Goal: Transaction & Acquisition: Purchase product/service

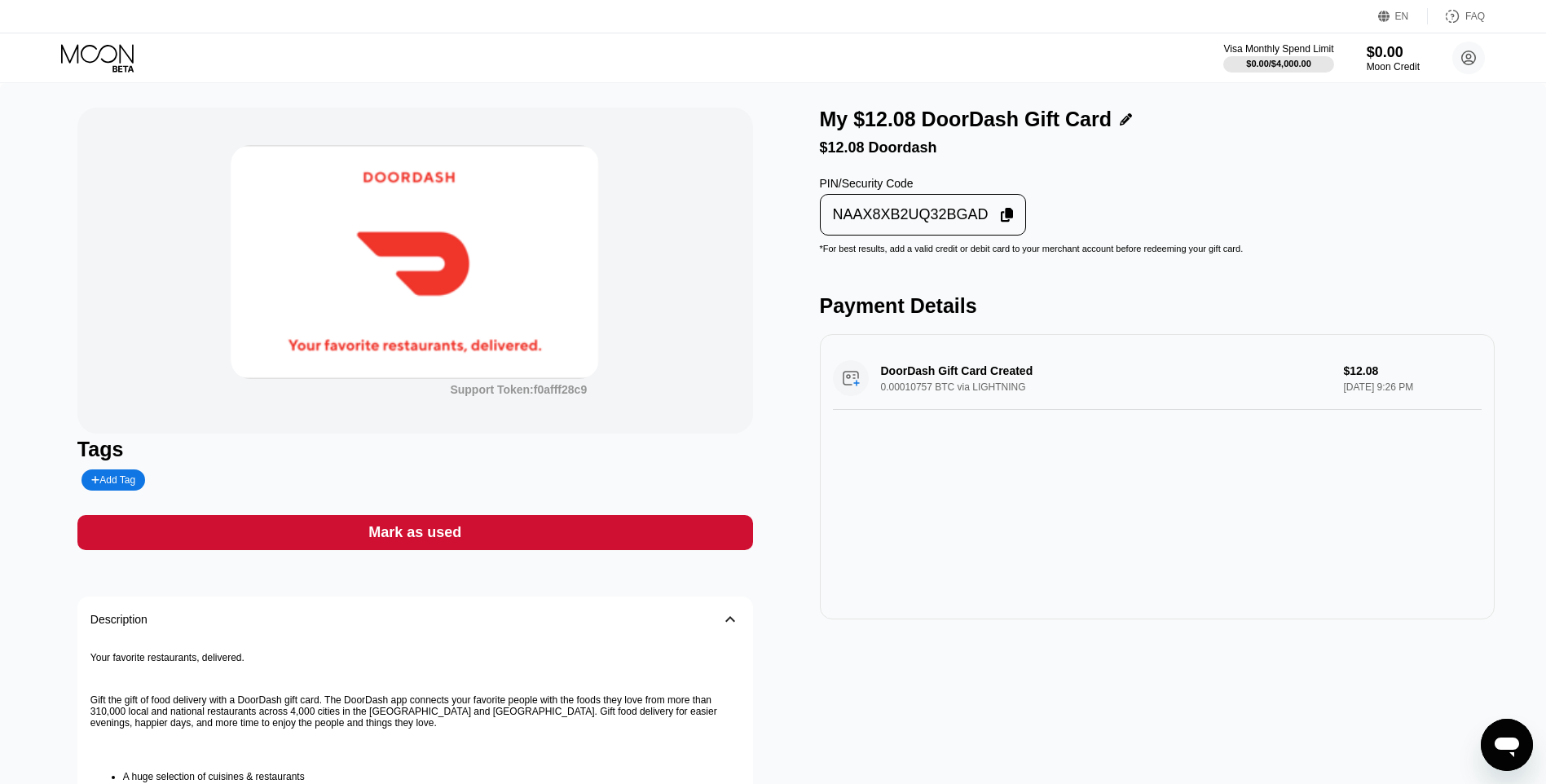
click at [666, 535] on div "Mark as used" at bounding box center [415, 533] width 676 height 35
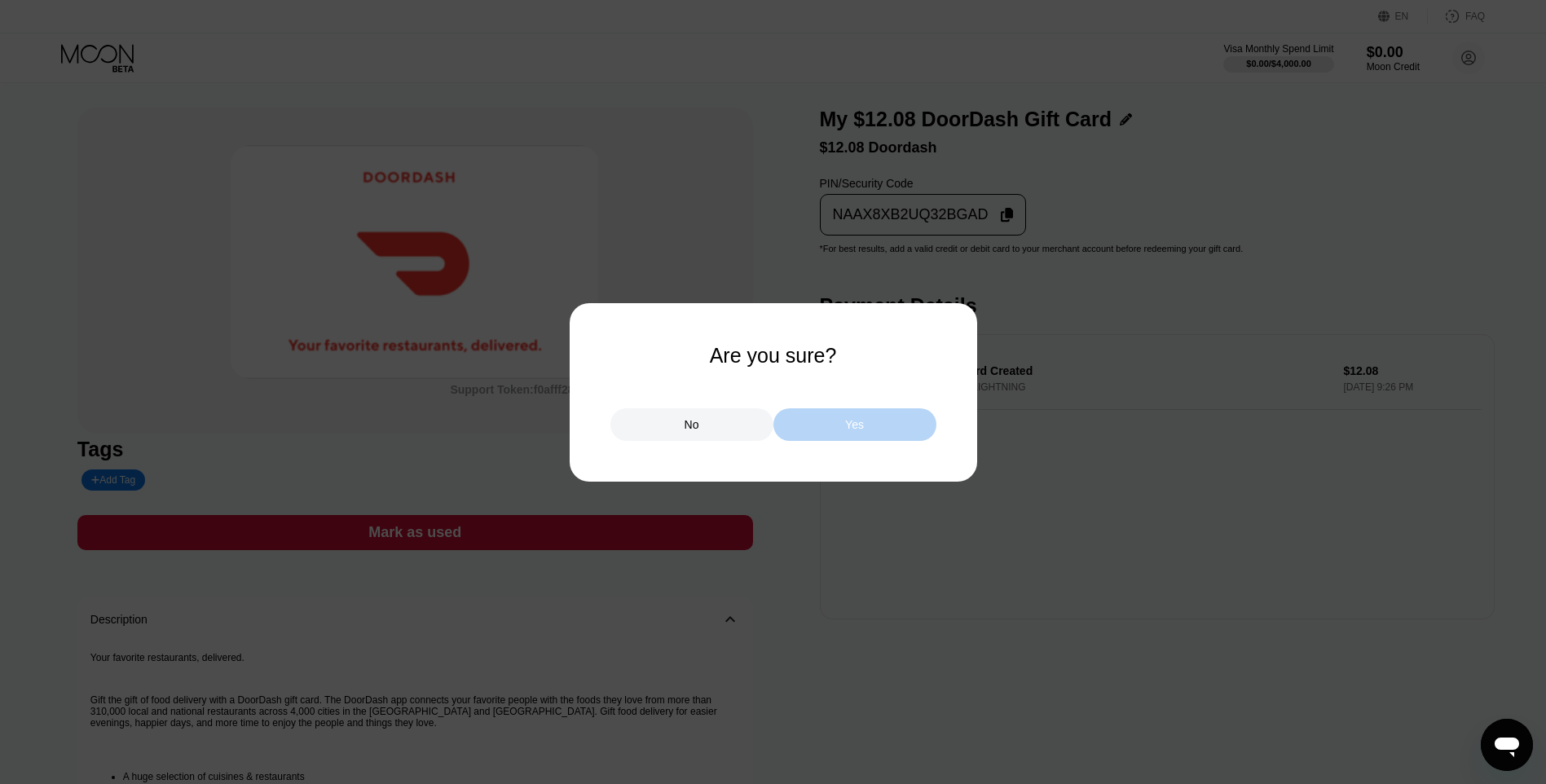
drag, startPoint x: 861, startPoint y: 424, endPoint x: 866, endPoint y: 416, distance: 9.4
click at [862, 423] on div "Yes" at bounding box center [854, 424] width 18 height 15
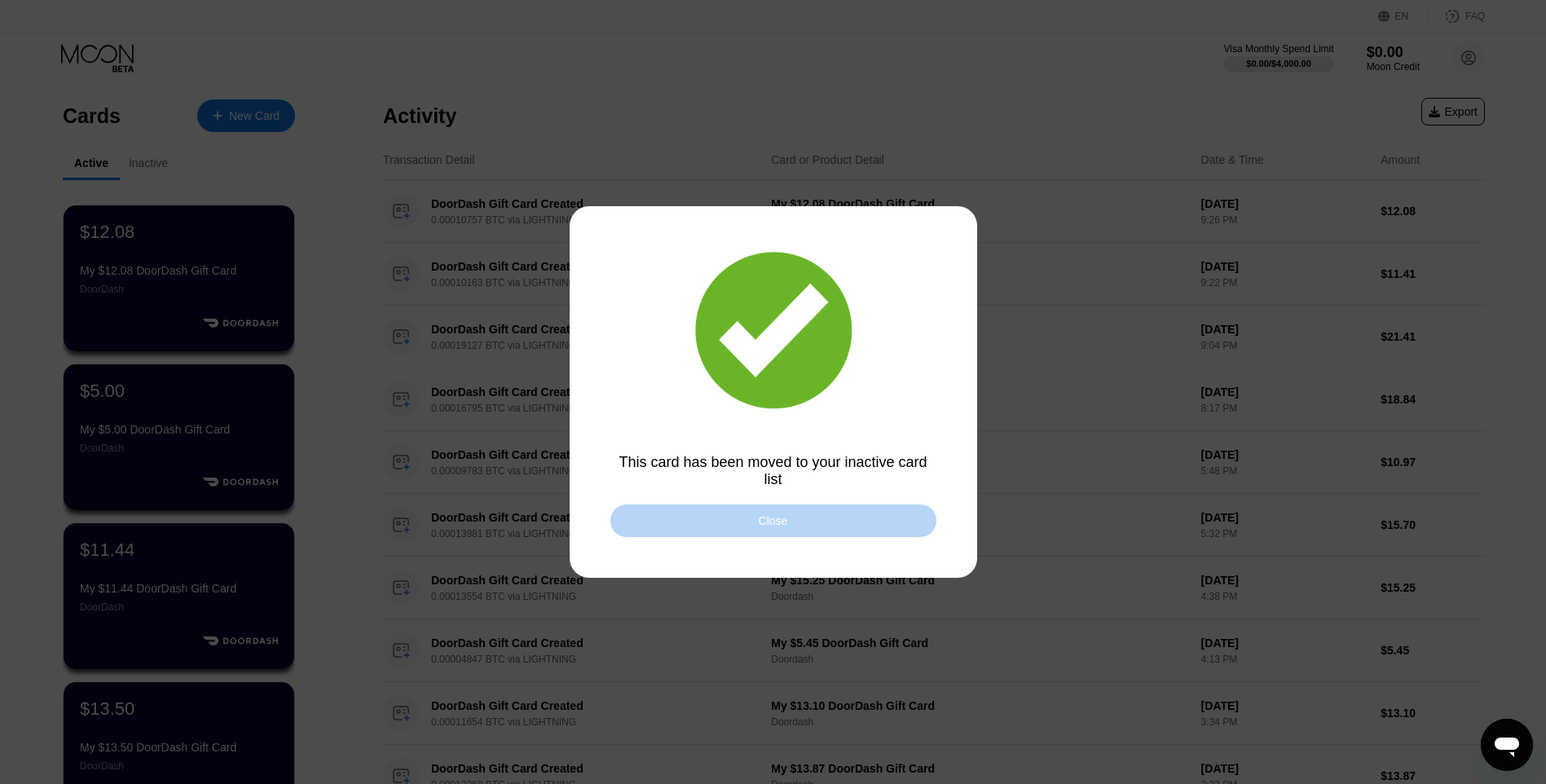
drag, startPoint x: 773, startPoint y: 515, endPoint x: 616, endPoint y: 435, distance: 176.2
click at [772, 515] on div "Close" at bounding box center [773, 521] width 326 height 33
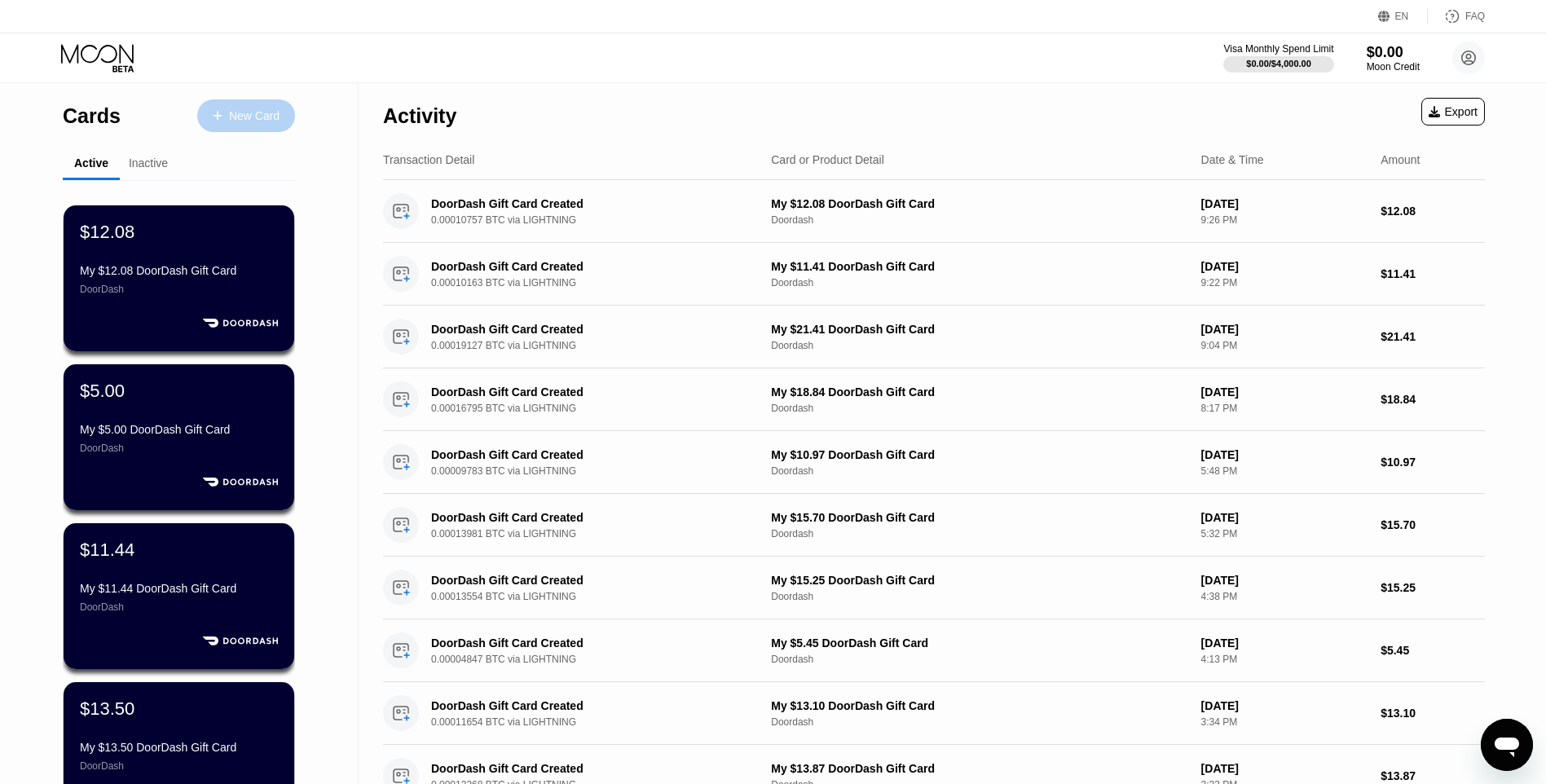
click at [252, 118] on div "New Card" at bounding box center [254, 116] width 50 height 14
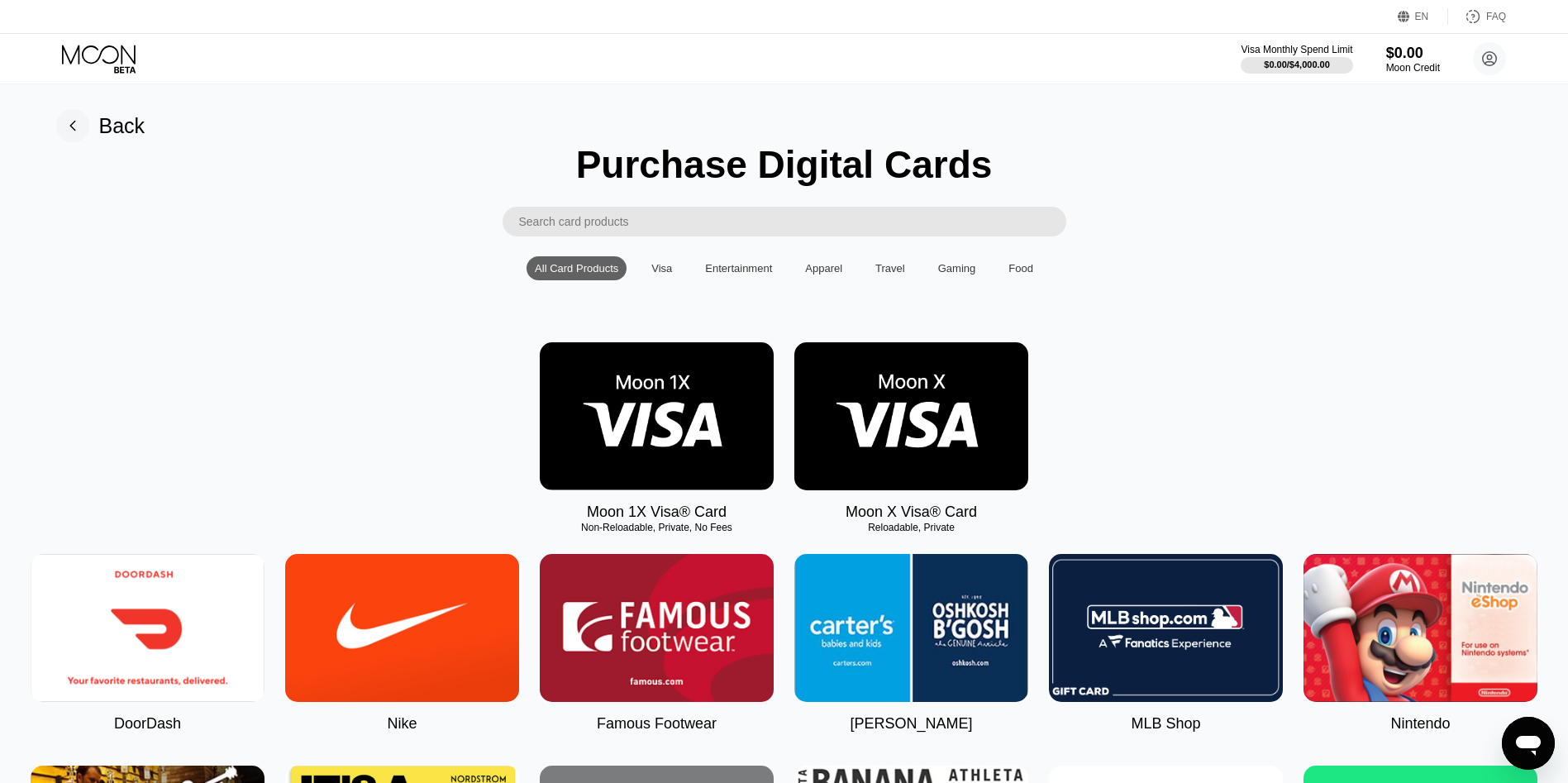
click at [129, 632] on img at bounding box center [147, 629] width 234 height 149
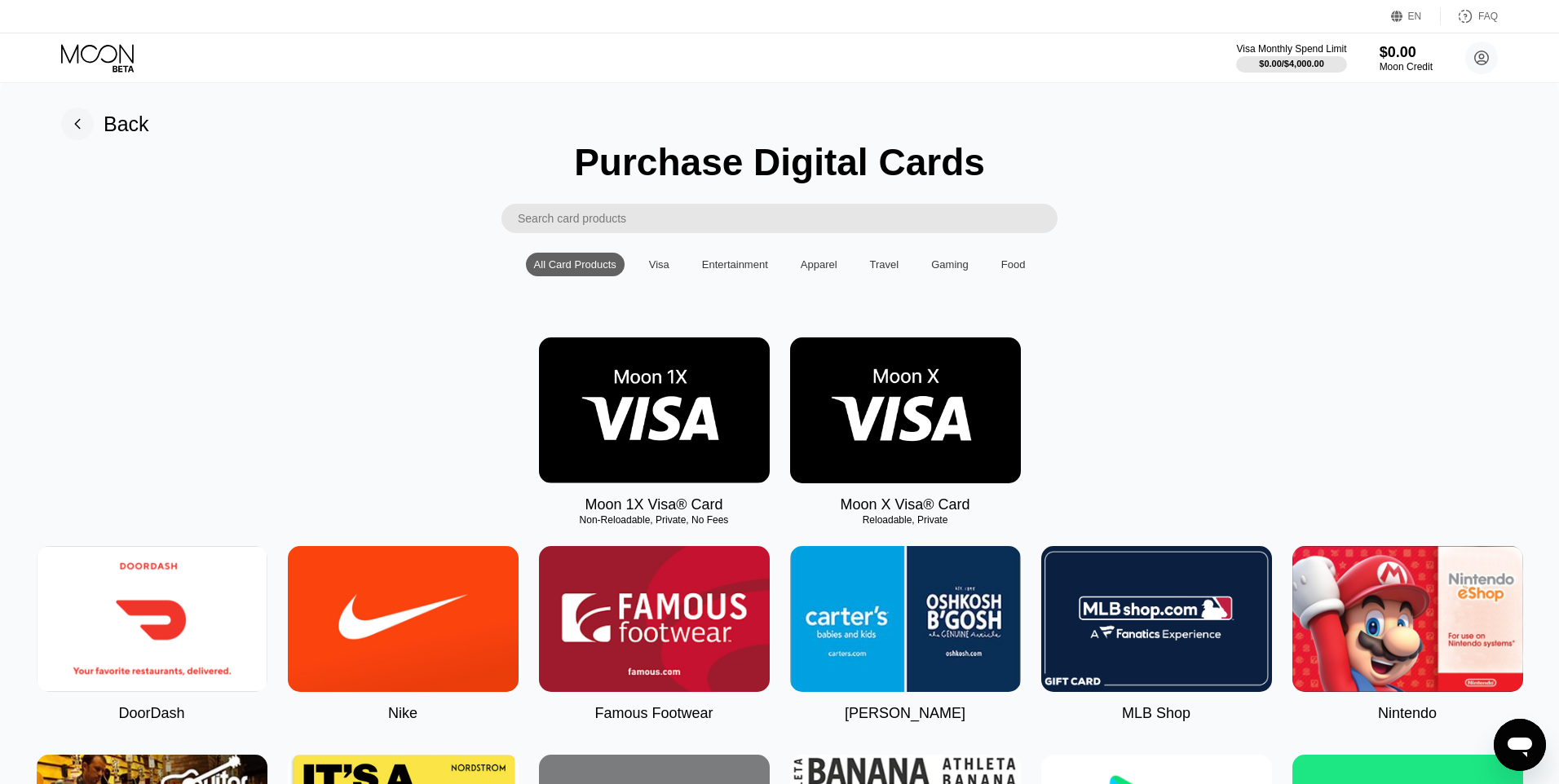
type input "0"
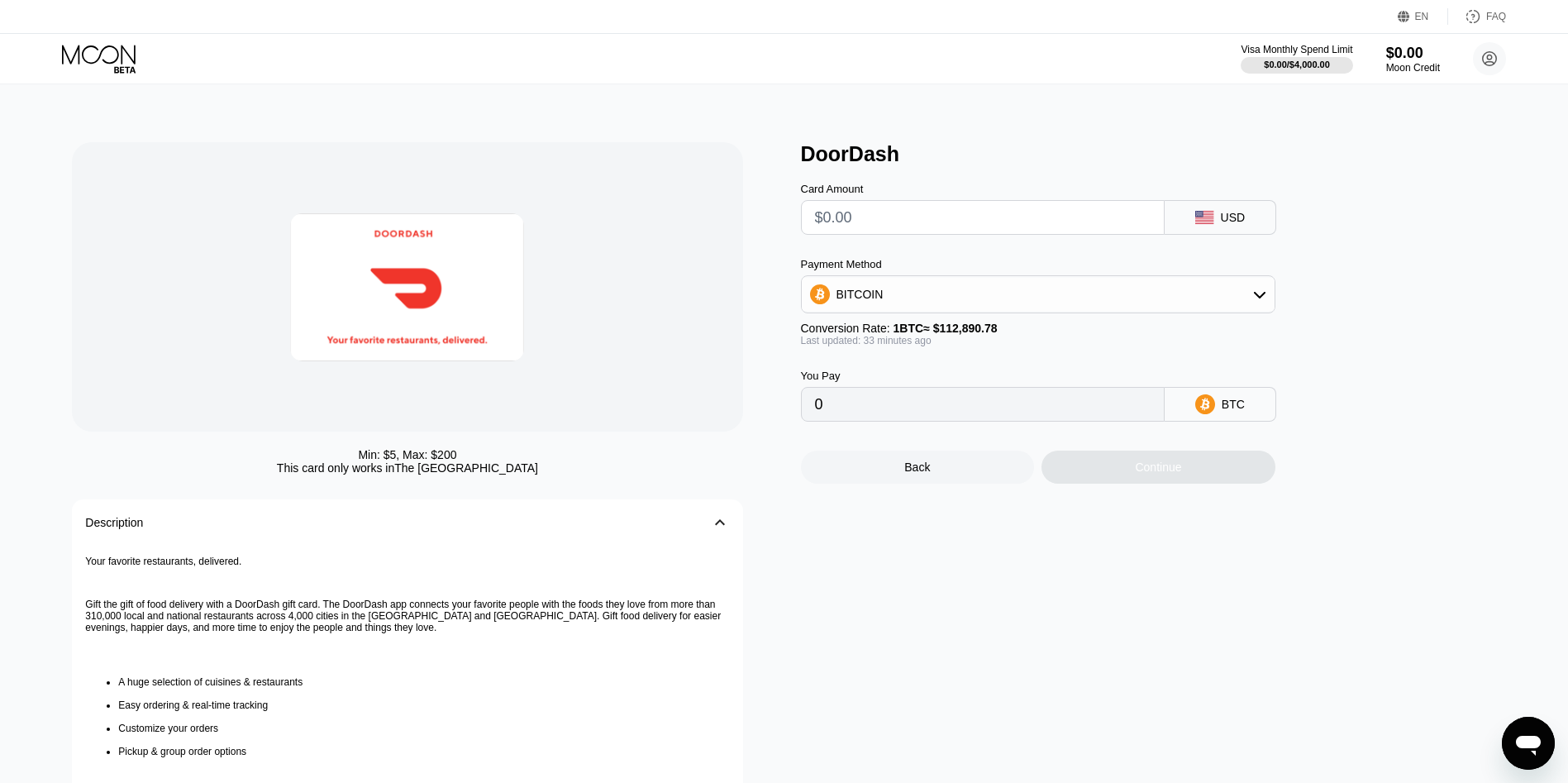
click at [835, 211] on input "text" at bounding box center [982, 217] width 335 height 33
type input "$1"
type input "0.00000885"
type input "$16."
type input "0.00014154"
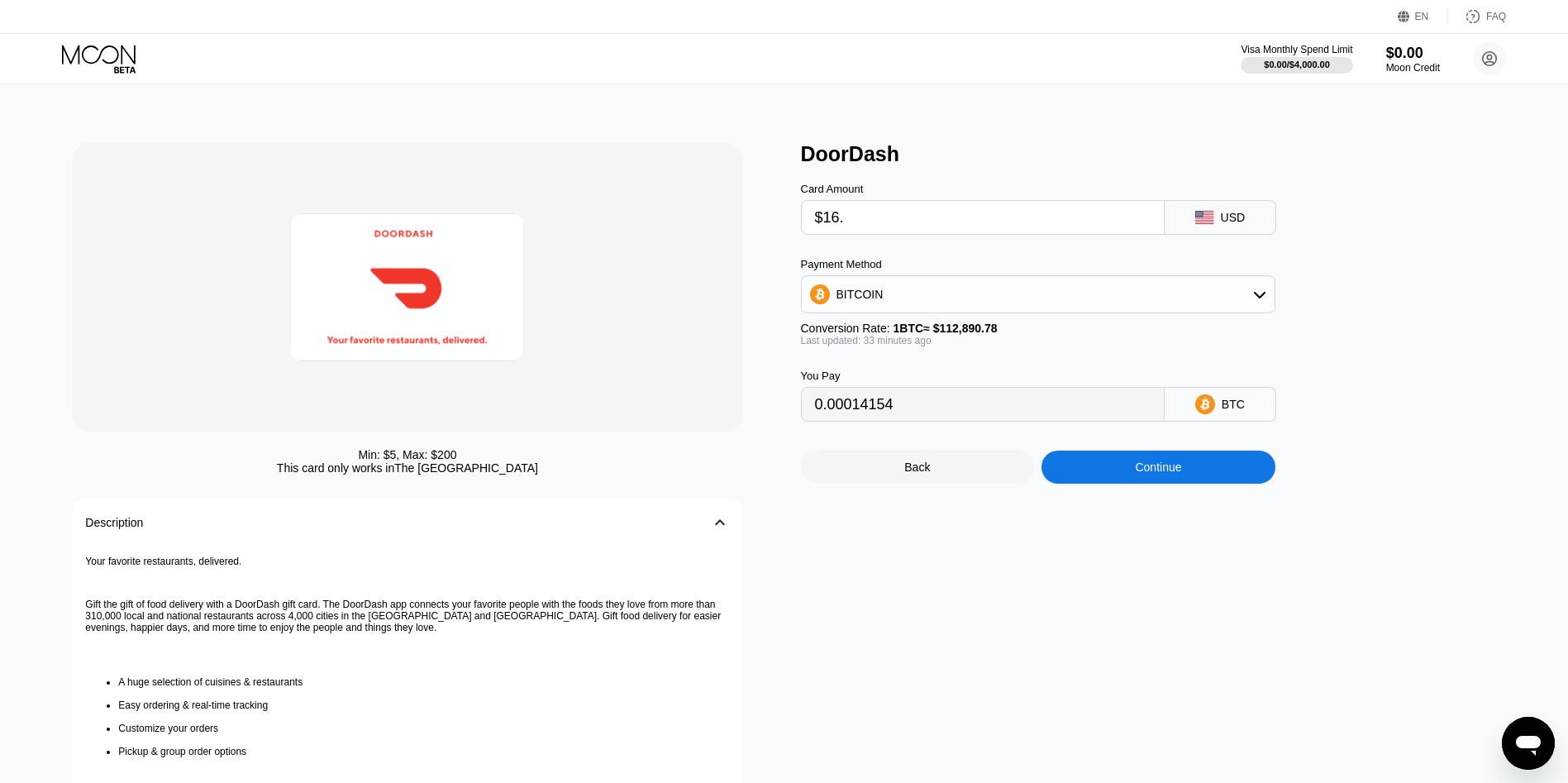
type input "$16.8"
type input "0.00014862"
type input "$16.83"
type input "0.00014888"
type input "$16.83"
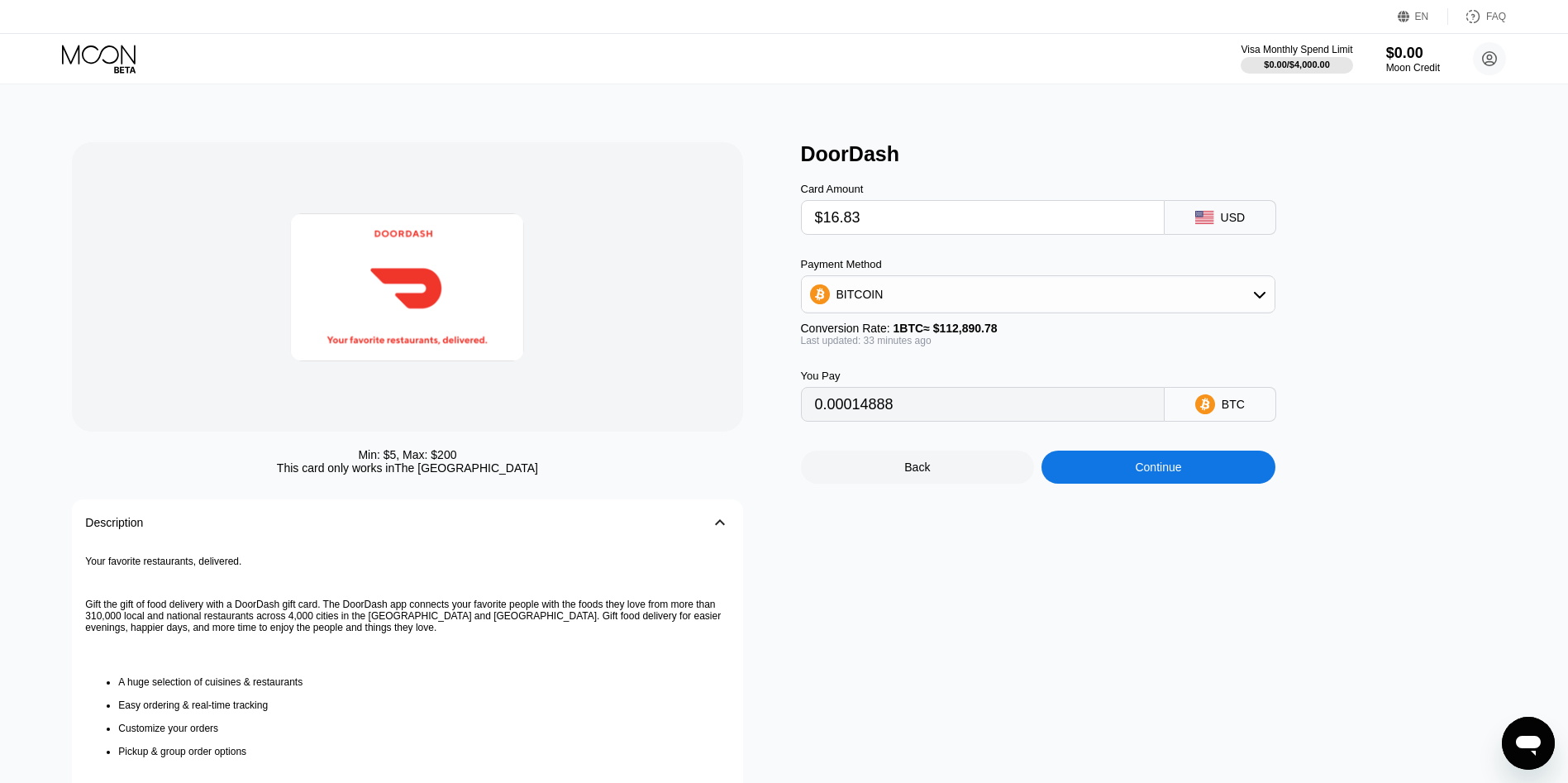
click at [1209, 476] on div "Continue" at bounding box center [1159, 467] width 234 height 33
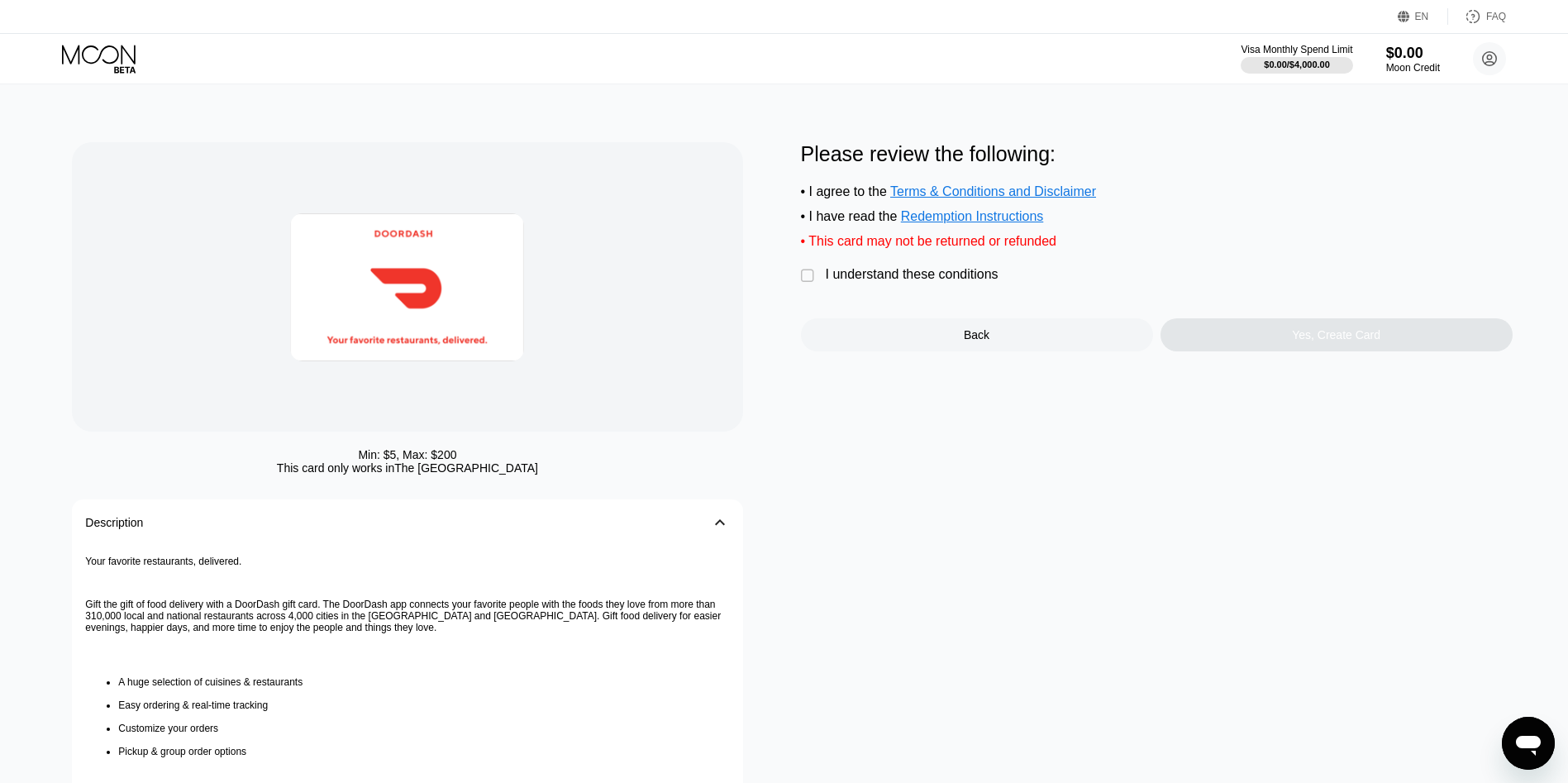
drag, startPoint x: 920, startPoint y: 290, endPoint x: 963, endPoint y: 282, distance: 43.7
click at [921, 282] on div "I understand these conditions" at bounding box center [912, 274] width 173 height 15
click at [1270, 351] on div "Yes, Create Card" at bounding box center [1337, 335] width 352 height 33
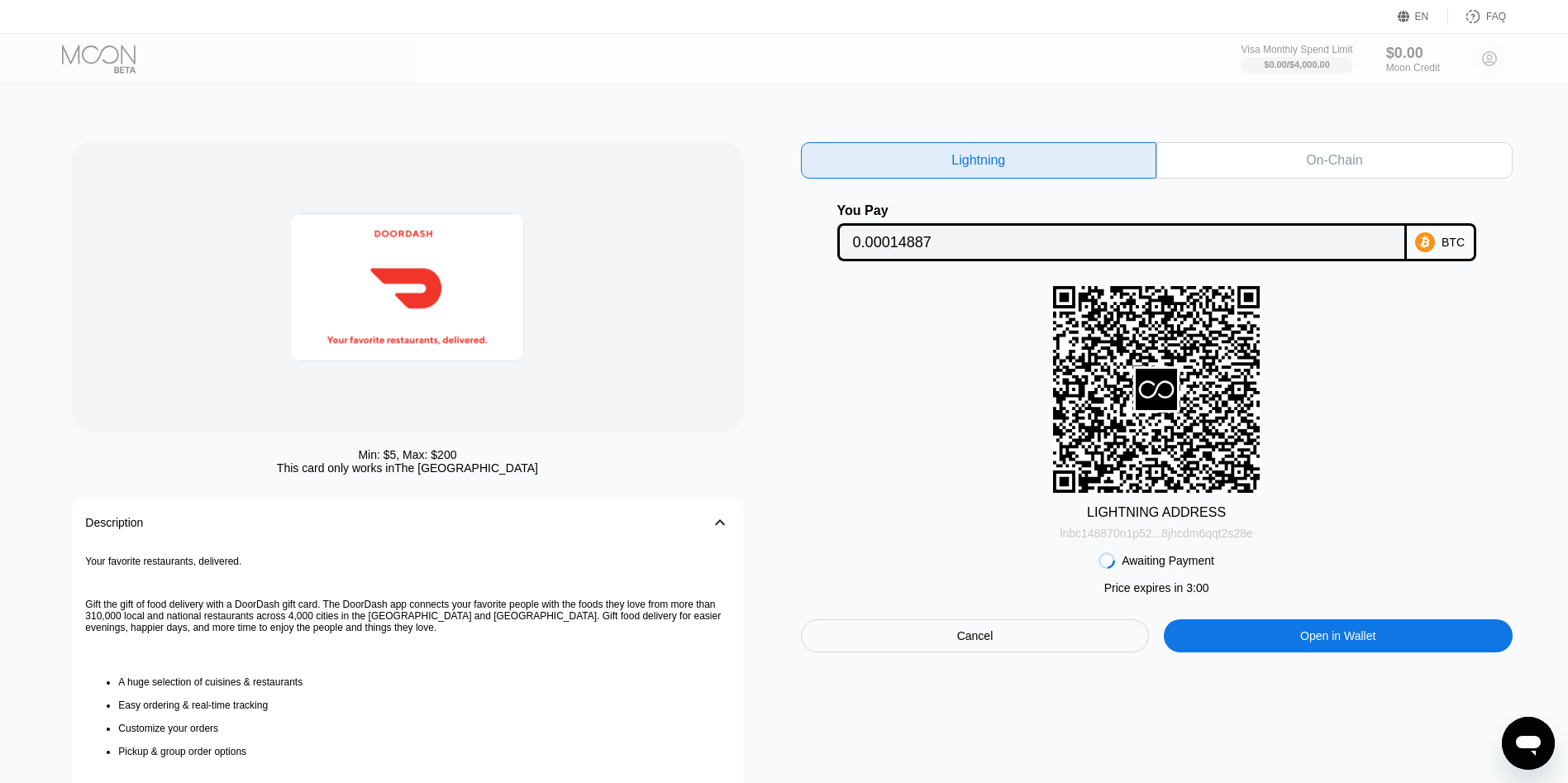
click at [1152, 540] on div "lnbc148870n1p52...8jhcdm6qqt2s28e" at bounding box center [1156, 533] width 194 height 13
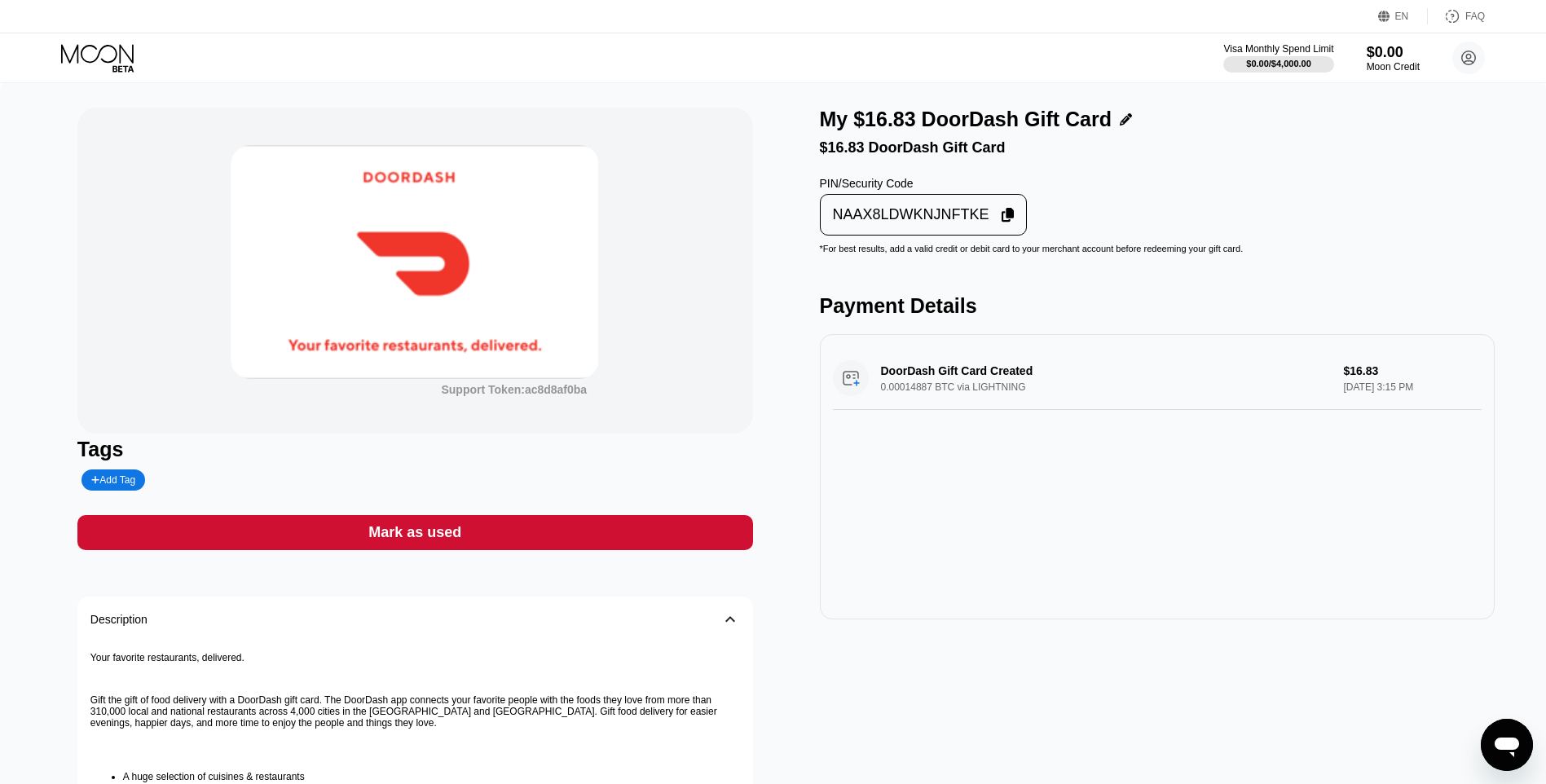
click at [885, 213] on div "NAAX8LDWKNJNFTKE" at bounding box center [911, 214] width 156 height 18
